Goal: Task Accomplishment & Management: Manage account settings

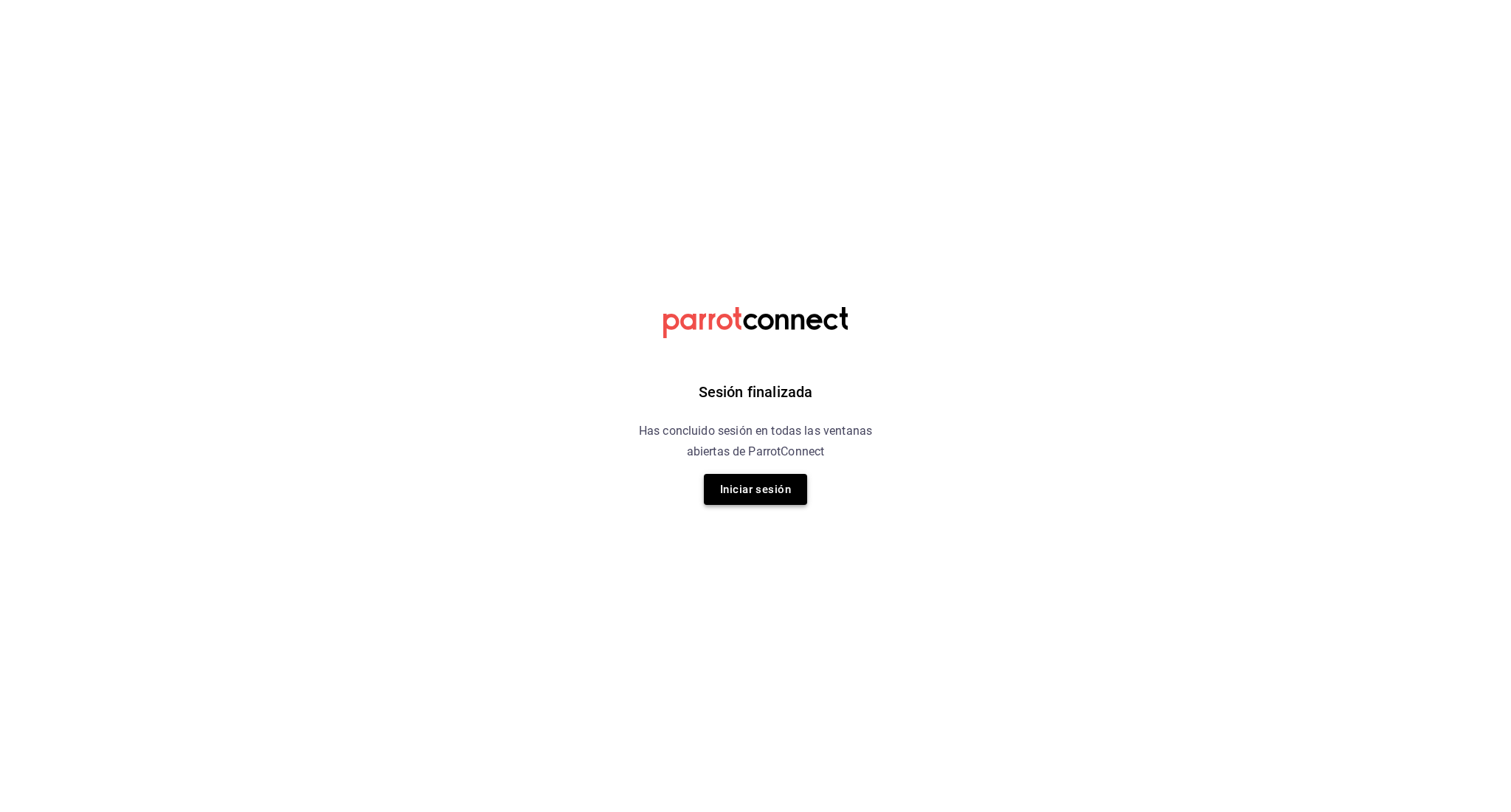
click at [768, 502] on button "Iniciar sesión" at bounding box center [755, 489] width 103 height 31
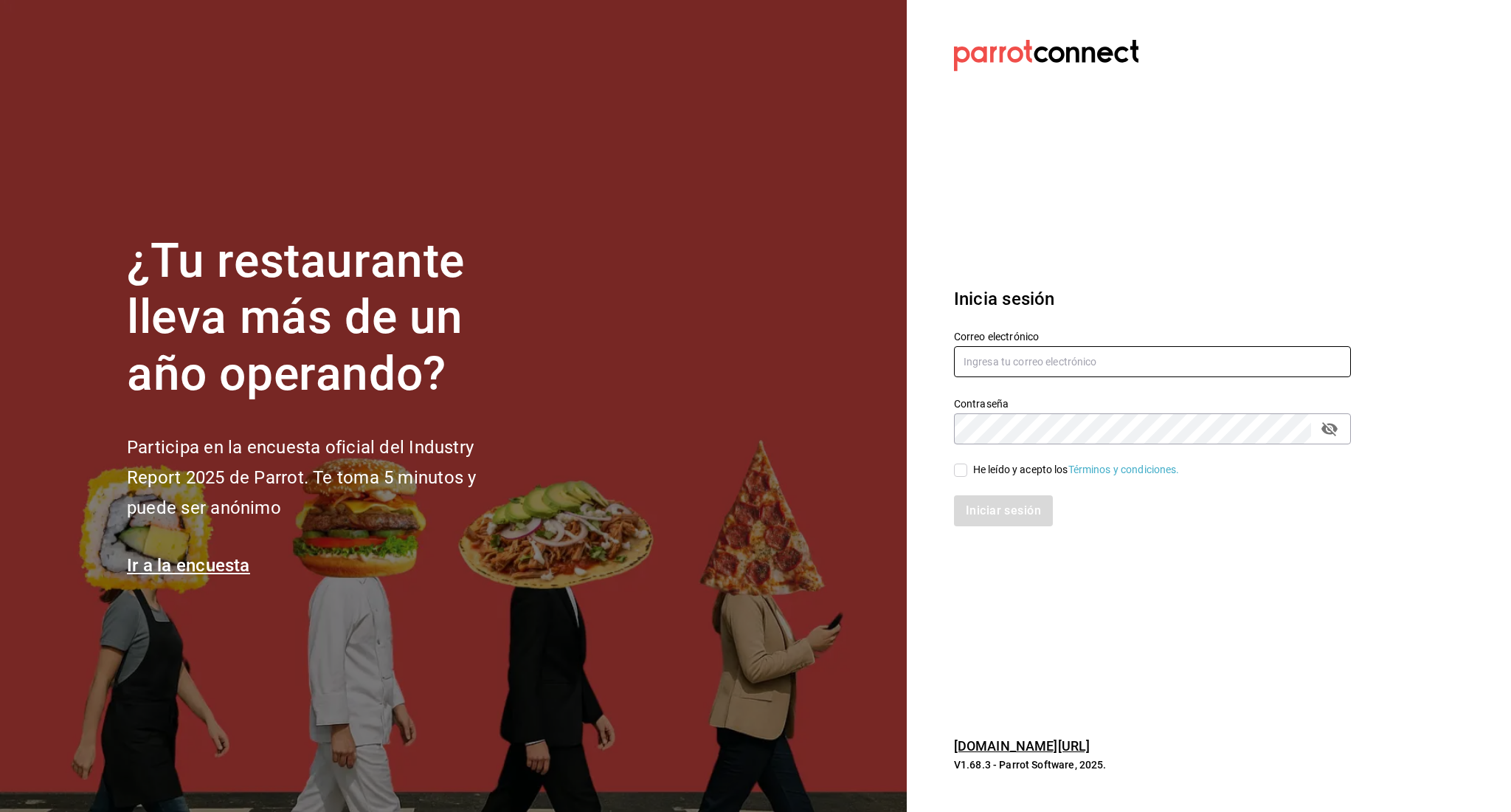
type input "[PERSON_NAME][EMAIL_ADDRESS][PERSON_NAME][DOMAIN_NAME]"
click at [961, 479] on div "Iniciar sesión" at bounding box center [1143, 502] width 414 height 49
click at [964, 475] on input "He leído y acepto los Términos y condiciones." at bounding box center [960, 470] width 14 height 14
checkbox input "true"
click at [987, 517] on button "Iniciar sesión" at bounding box center [1004, 511] width 100 height 31
